Goal: Information Seeking & Learning: Learn about a topic

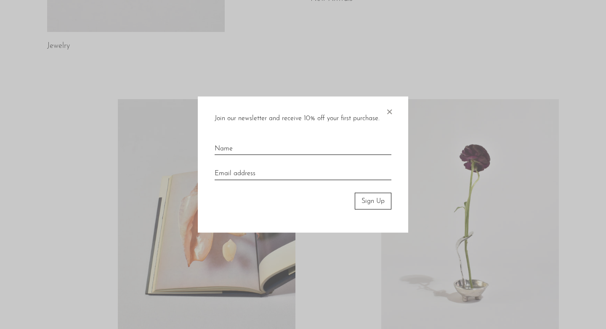
scroll to position [384, 0]
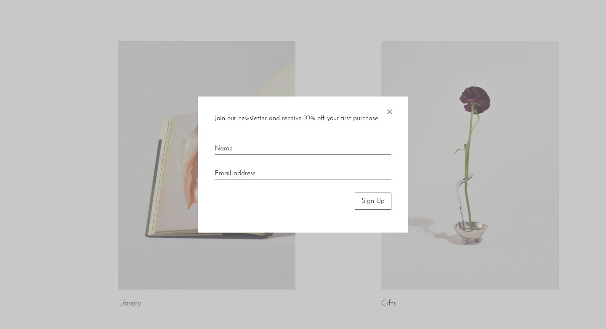
click at [388, 114] on span "×" at bounding box center [389, 109] width 8 height 27
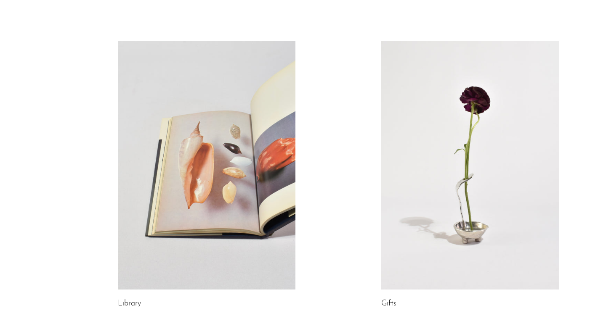
click at [453, 127] on link at bounding box center [469, 165] width 177 height 249
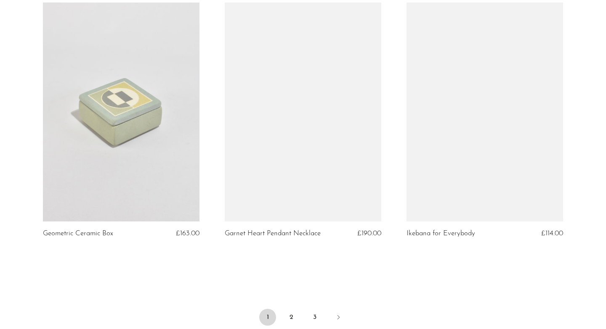
scroll to position [2981, 0]
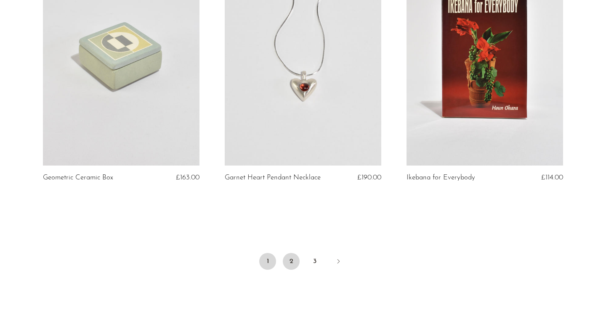
click at [287, 258] on link "2" at bounding box center [291, 261] width 17 height 17
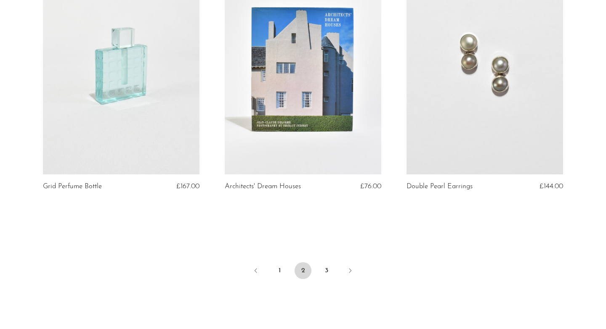
scroll to position [3018, 0]
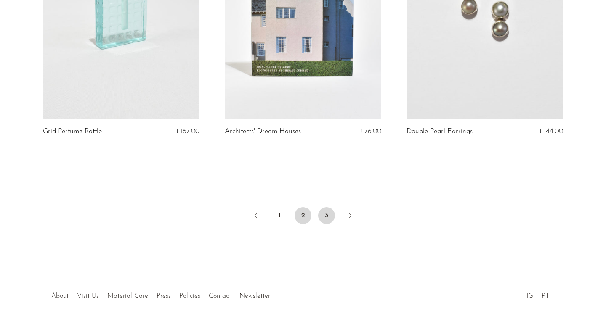
click at [322, 207] on link "3" at bounding box center [326, 215] width 17 height 17
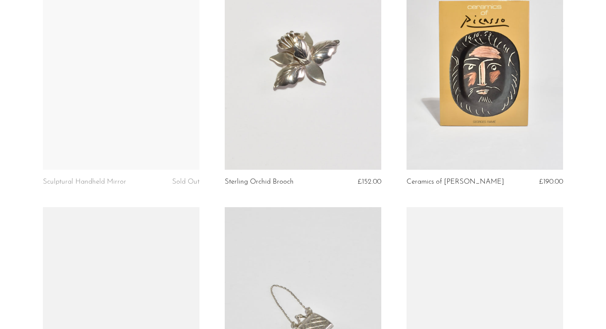
scroll to position [1424, 0]
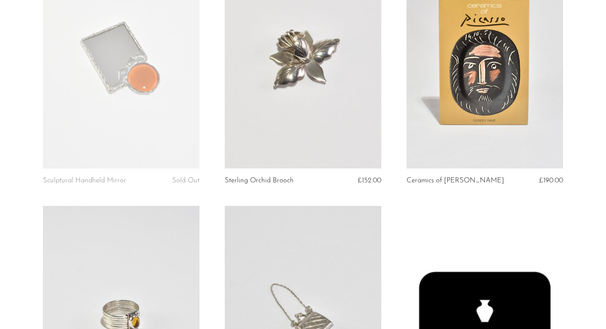
drag, startPoint x: 314, startPoint y: 124, endPoint x: 374, endPoint y: 25, distance: 116.6
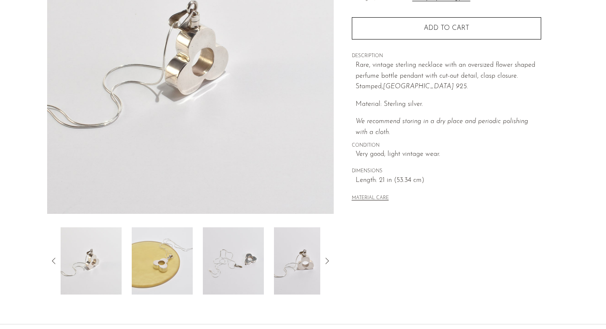
scroll to position [141, 0]
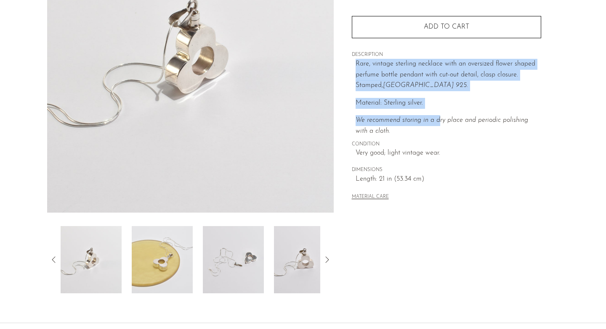
drag, startPoint x: 395, startPoint y: 55, endPoint x: 454, endPoint y: 136, distance: 100.4
click at [450, 132] on div "Collections Gifts Flower Perfume Pendant Necklace £208.00 Starting at $72 /mo w…" at bounding box center [446, 56] width 189 height 318
click at [454, 136] on p "We recommend storing in a dry place and periodic polishing with a cloth." at bounding box center [447, 125] width 185 height 21
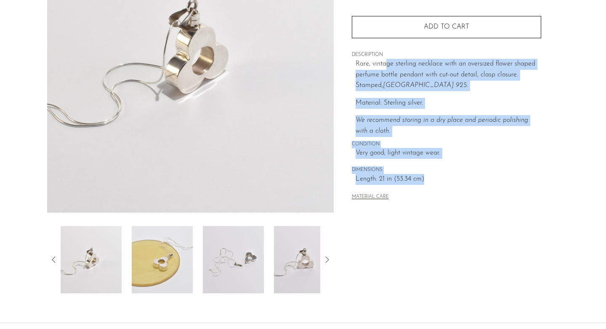
drag, startPoint x: 458, startPoint y: 178, endPoint x: 386, endPoint y: 66, distance: 133.2
click at [386, 66] on div "Collections Gifts Flower Perfume Pendant Necklace £208.00 Starting at $72 /mo w…" at bounding box center [446, 56] width 189 height 318
click at [386, 66] on p "Rare, vintage sterling necklace with an oversized flower shaped perfume bottle …" at bounding box center [447, 75] width 185 height 32
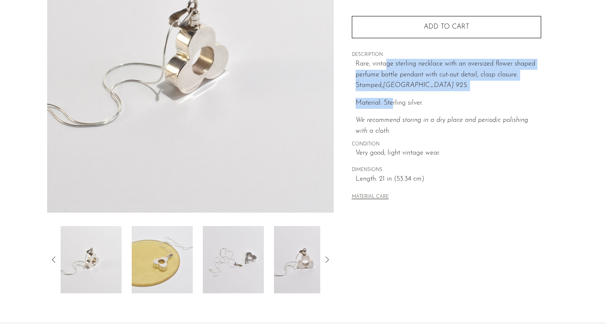
drag, startPoint x: 386, startPoint y: 63, endPoint x: 391, endPoint y: 103, distance: 40.2
click at [391, 103] on div "Rare, vintage sterling necklace with an oversized flower shaped perfume bottle …" at bounding box center [447, 98] width 185 height 78
click at [391, 103] on p "Material: Sterling silver." at bounding box center [447, 103] width 185 height 11
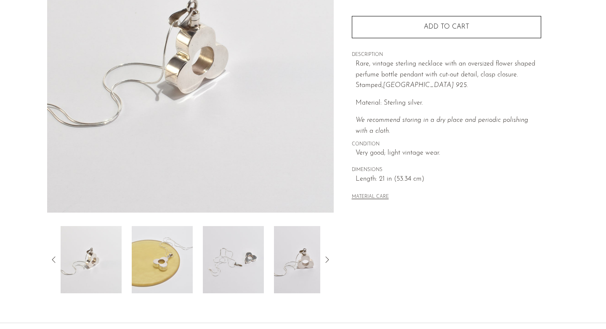
click at [167, 262] on img at bounding box center [162, 259] width 61 height 67
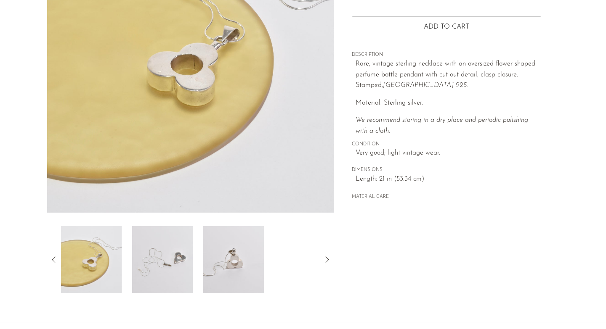
click at [168, 258] on img at bounding box center [162, 259] width 61 height 67
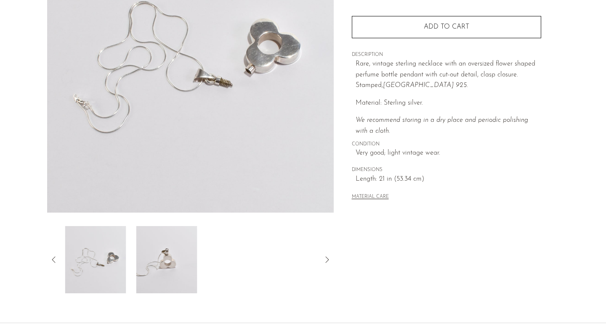
click at [168, 258] on img at bounding box center [166, 259] width 61 height 67
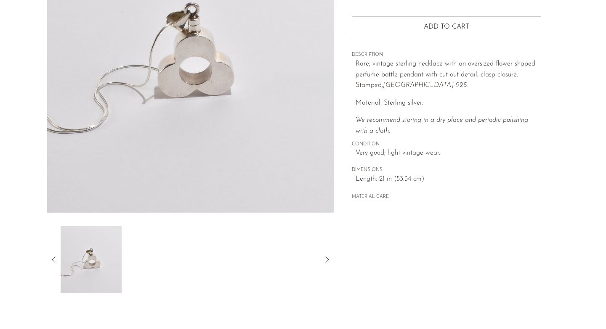
click at [50, 257] on icon at bounding box center [54, 260] width 10 height 10
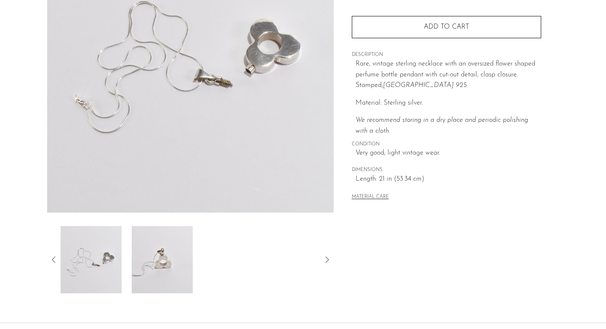
click at [97, 261] on img at bounding box center [91, 259] width 61 height 67
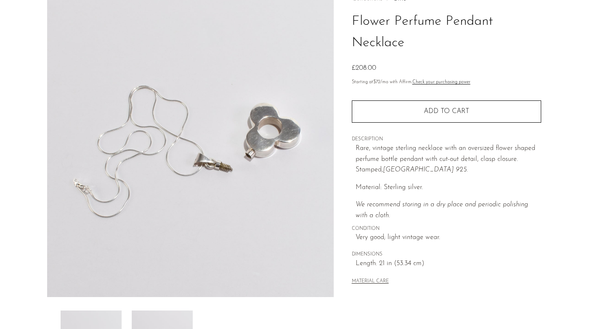
scroll to position [53, 0]
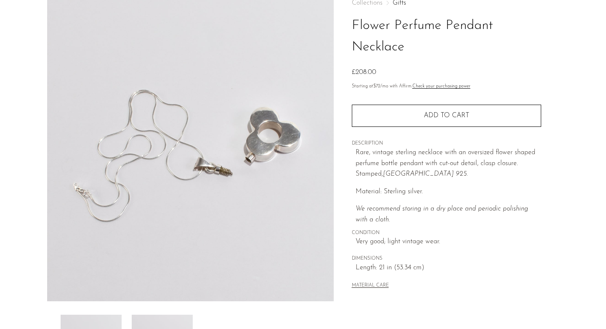
click at [591, 78] on section "Flower Perfume Pendant Necklace £208.00" at bounding box center [303, 184] width 606 height 396
